Goal: Obtain resource: Obtain resource

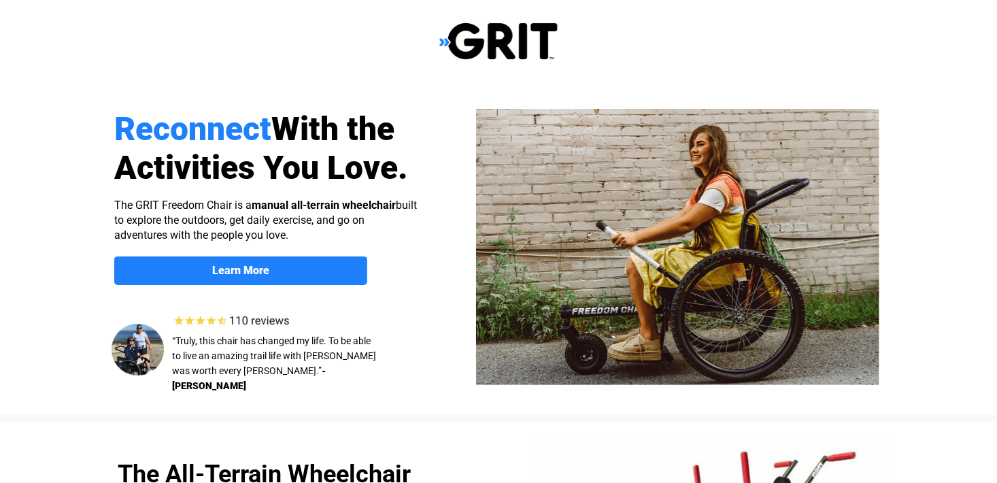
select select "US"
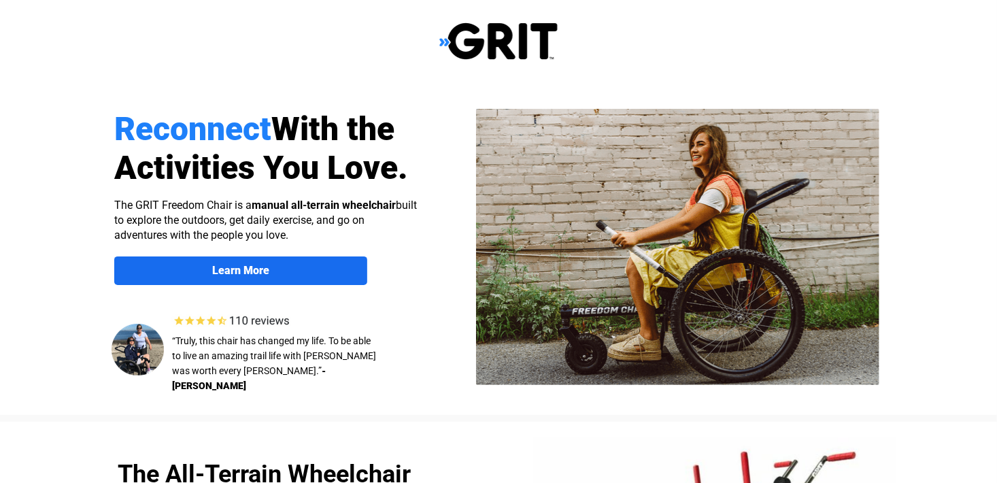
click at [250, 269] on strong "Learn More" at bounding box center [240, 270] width 57 height 13
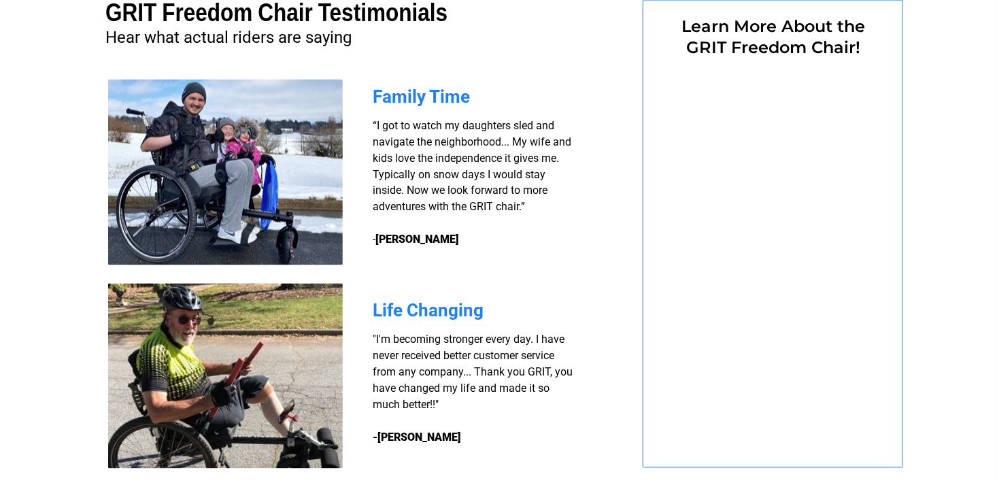
select select "US"
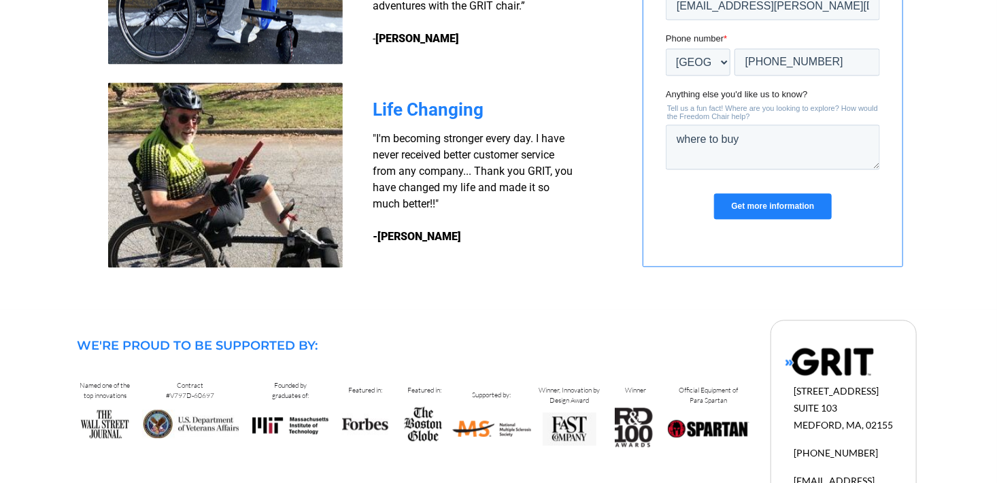
scroll to position [1259, 0]
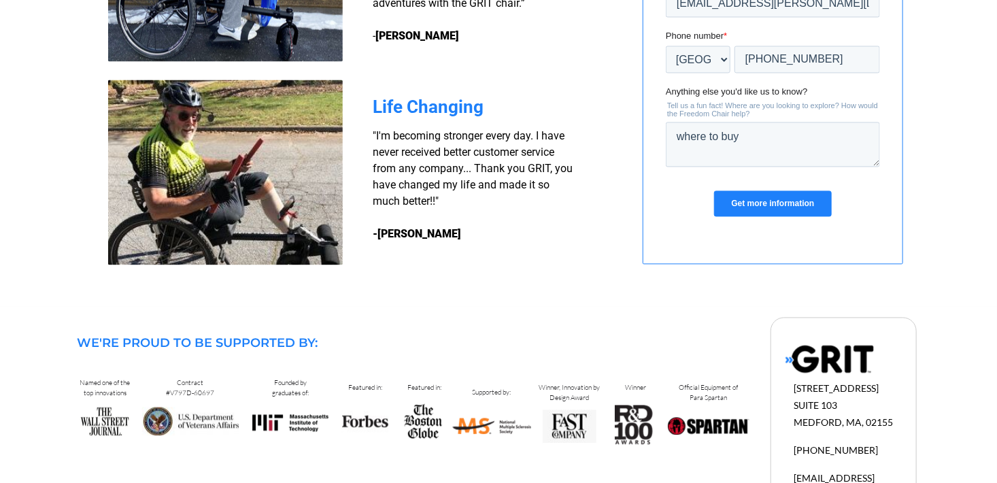
click at [787, 209] on input "Get more information" at bounding box center [771, 204] width 117 height 26
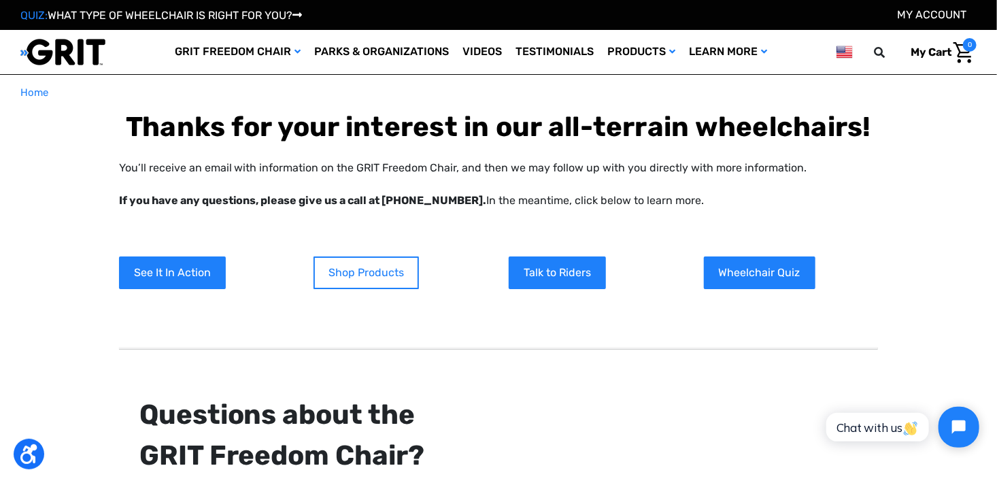
click at [346, 276] on link "Shop Products" at bounding box center [365, 272] width 105 height 33
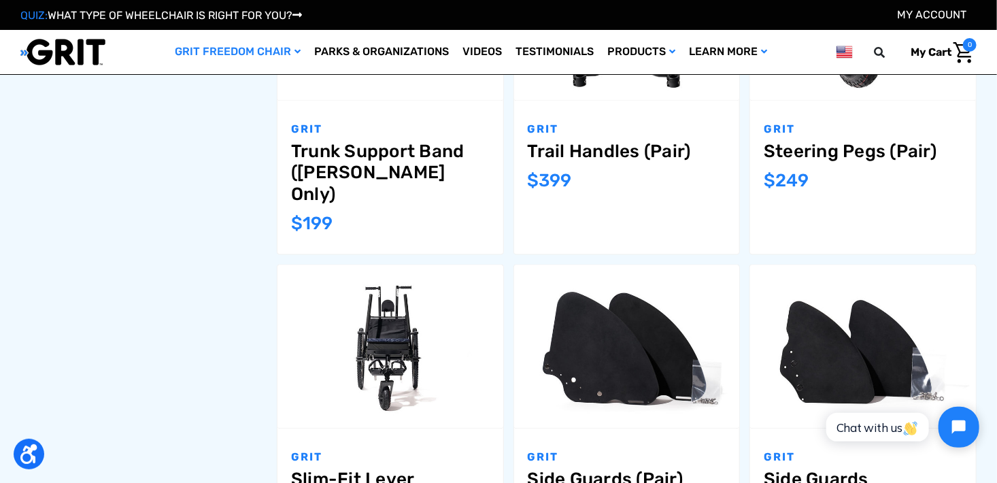
scroll to position [1224, 0]
